Goal: Task Accomplishment & Management: Use online tool/utility

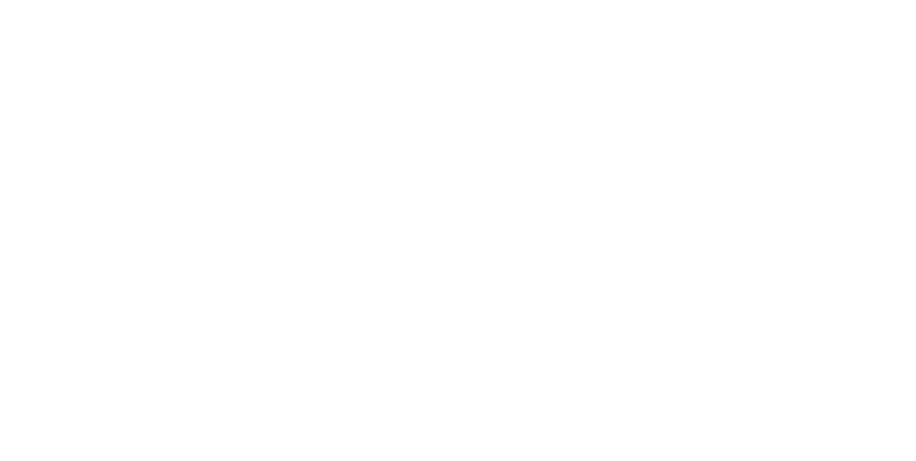
scroll to position [490, 0]
click at [190, 112] on button "Collaborate" at bounding box center [122, 125] width 136 height 36
click at [132, 199] on div "Tracking" at bounding box center [112, 196] width 39 height 13
click at [150, 127] on div "Collaborate" at bounding box center [121, 125] width 57 height 13
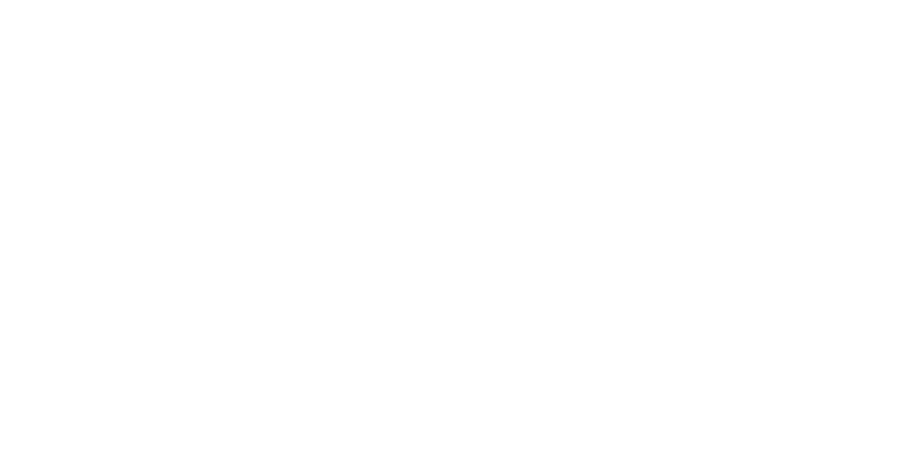
click at [132, 199] on div "Tracking" at bounding box center [112, 196] width 39 height 13
click at [562, 361] on button "button" at bounding box center [553, 356] width 18 height 18
click at [915, 275] on div "Clock On Team Member Bending Clock On Cancel" at bounding box center [458, 230] width 916 height 461
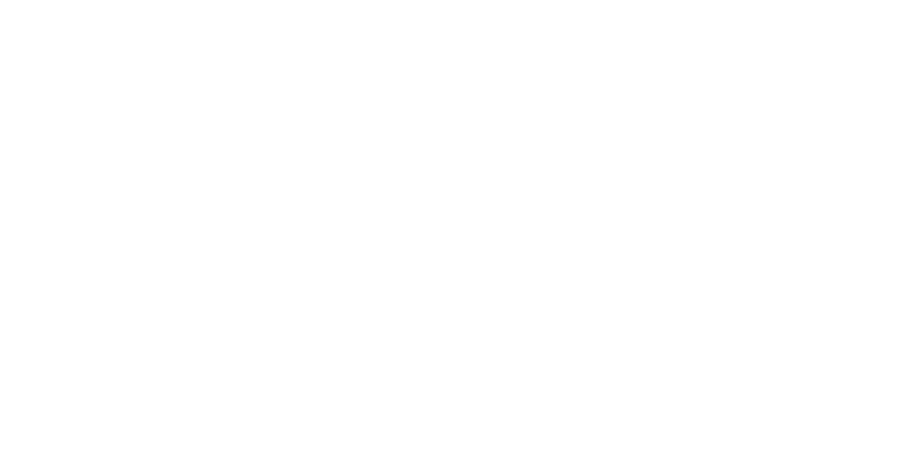
click at [452, 226] on button "Clock On" at bounding box center [413, 226] width 79 height 23
click at [915, 104] on div "Order details Collaborate Checklists 0/0 Tracking Linked Orders Timeline Order …" at bounding box center [458, 230] width 916 height 461
